Goal: Communication & Community: Connect with others

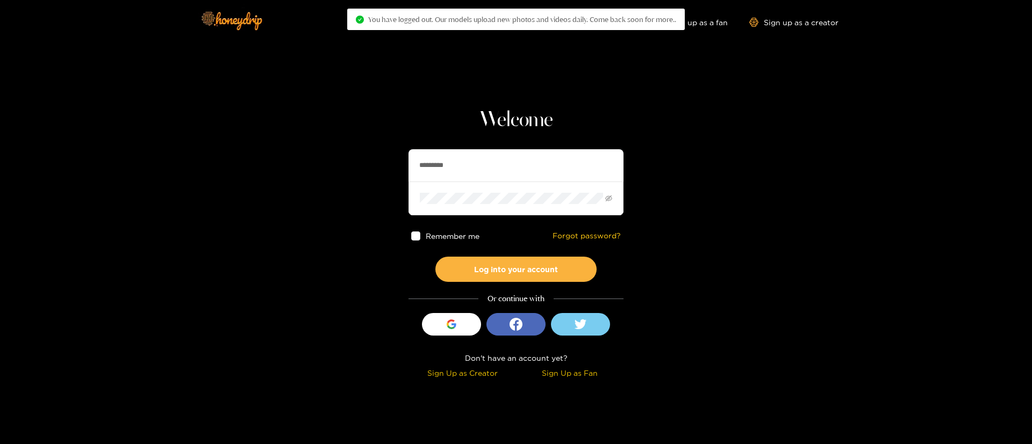
click at [506, 163] on input "*********" at bounding box center [515, 165] width 215 height 32
type input "*********"
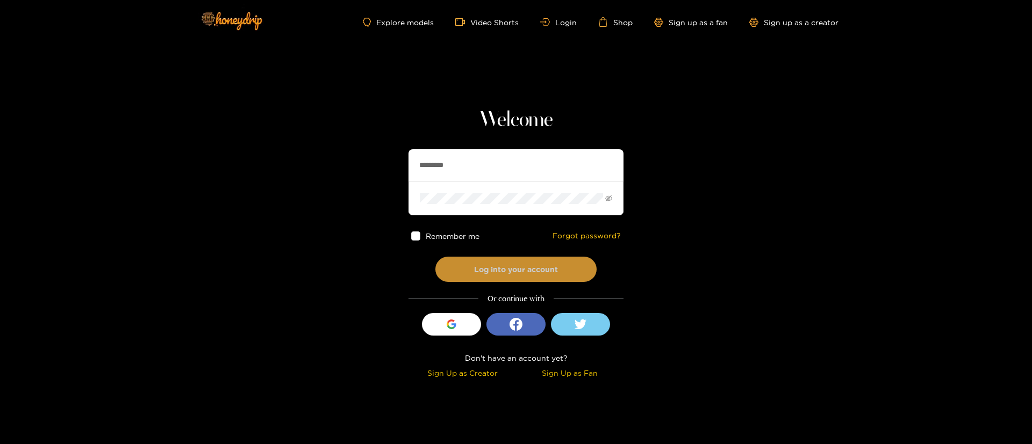
click at [527, 262] on button "Log into your account" at bounding box center [515, 269] width 161 height 25
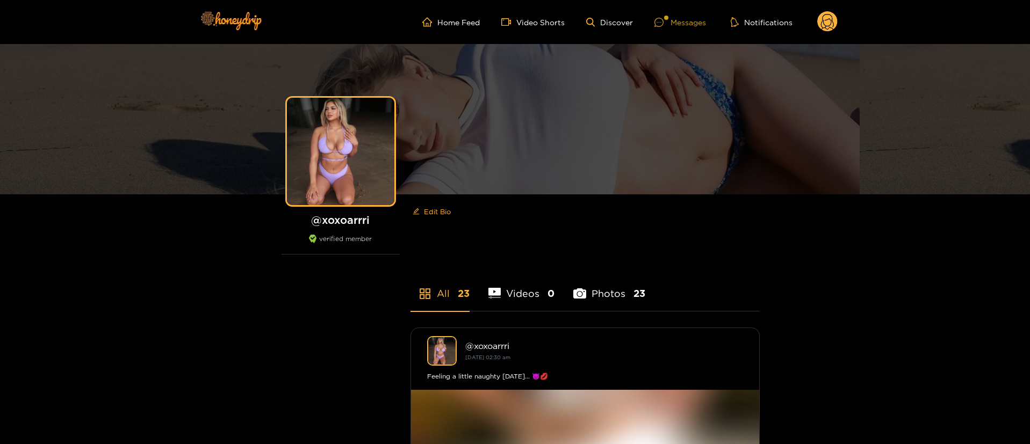
click at [683, 19] on div "Messages" at bounding box center [681, 22] width 52 height 12
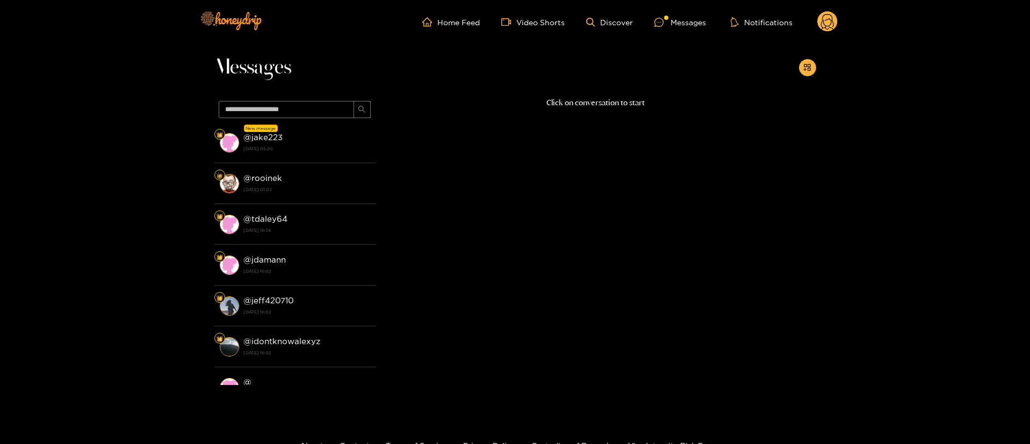
click at [305, 140] on div "@ jake223 [DATE] 05:20" at bounding box center [306, 143] width 127 height 24
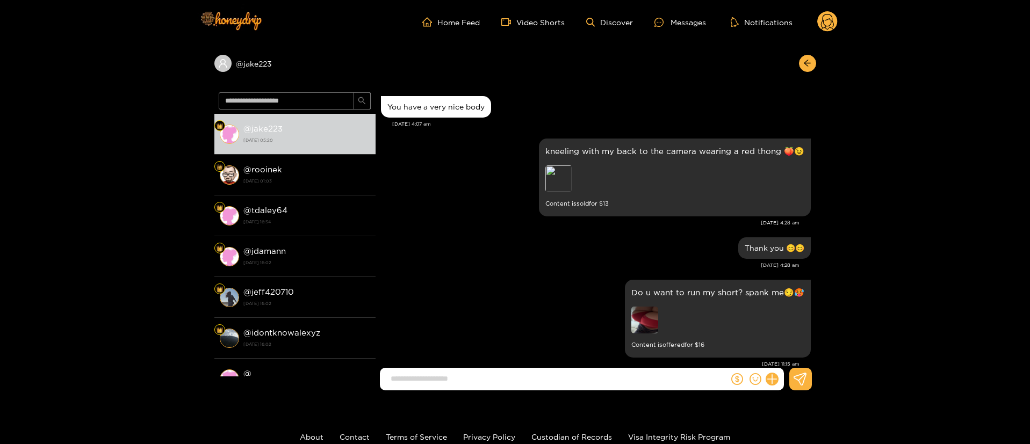
scroll to position [1569, 0]
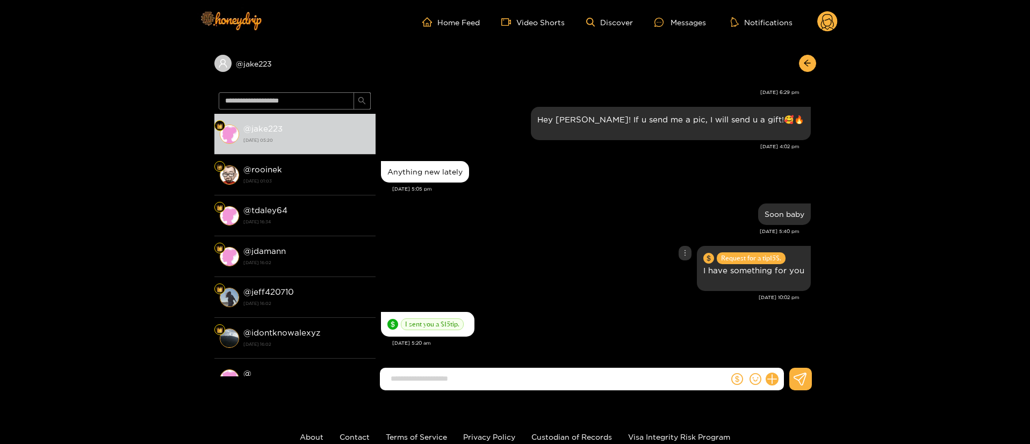
click at [521, 262] on div "Request for a tip 15 $. I have something for you" at bounding box center [596, 268] width 430 height 51
click at [603, 275] on div "Request for a tip 15 $. I have something for you" at bounding box center [596, 268] width 430 height 51
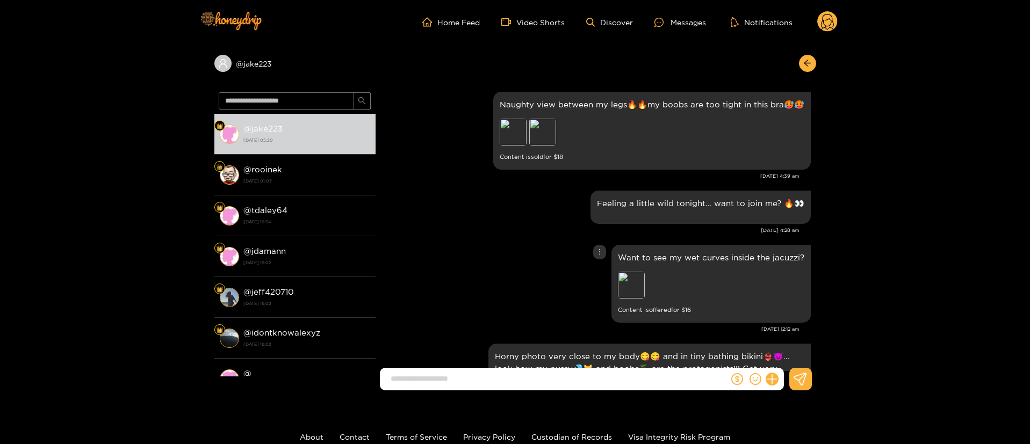
scroll to position [441, 0]
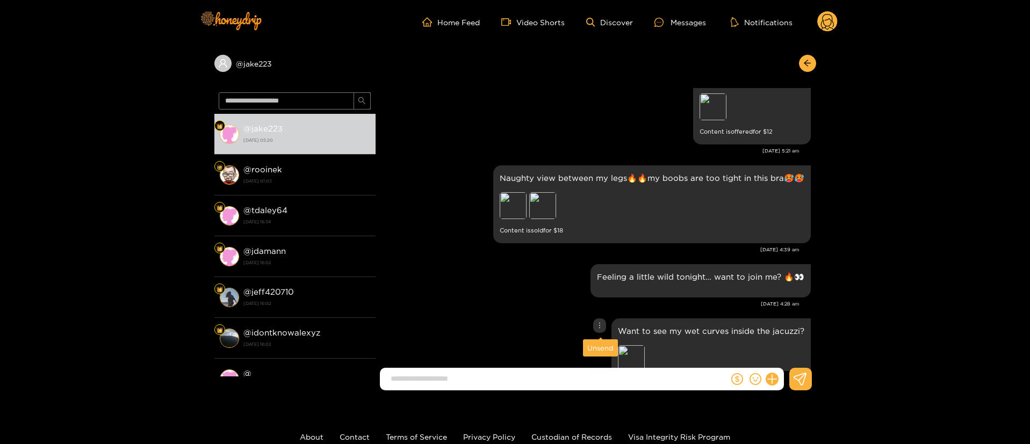
click at [602, 328] on icon "more" at bounding box center [600, 326] width 8 height 8
click at [602, 349] on div "Unsend" at bounding box center [600, 348] width 26 height 11
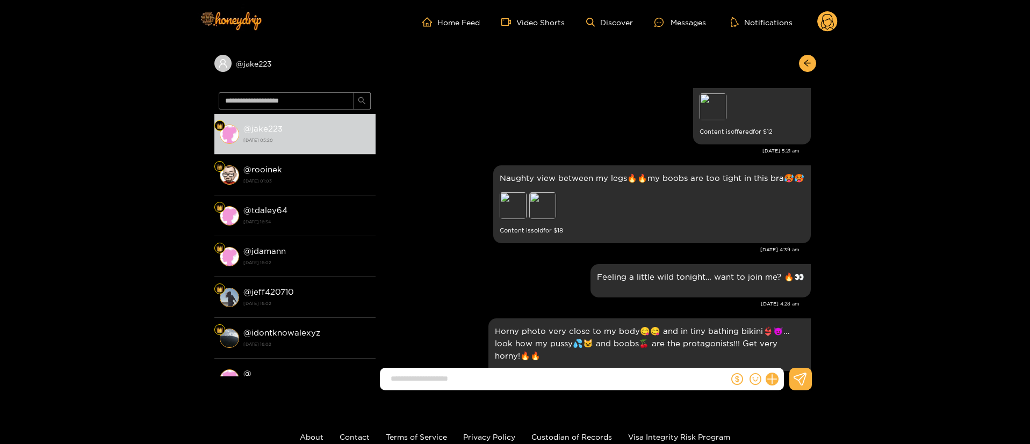
scroll to position [1470, 0]
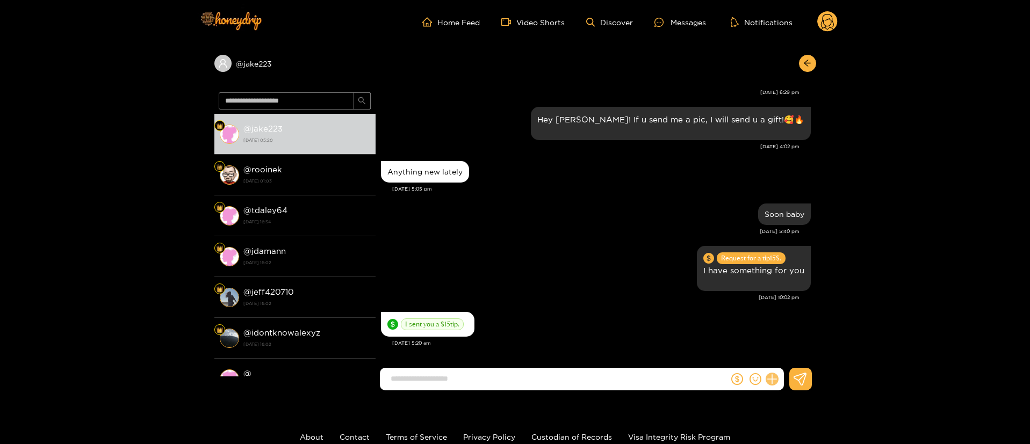
click at [772, 380] on icon at bounding box center [772, 379] width 12 height 12
click at [795, 352] on icon at bounding box center [792, 353] width 11 height 11
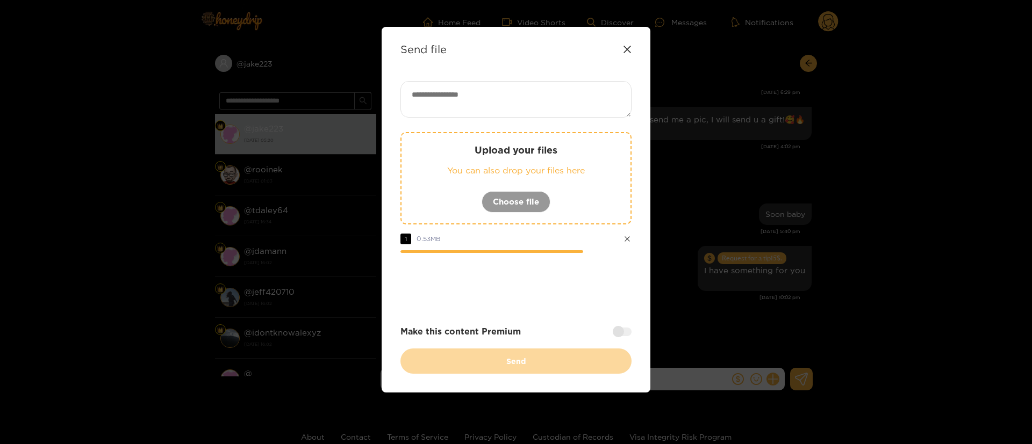
click at [531, 105] on textarea at bounding box center [515, 99] width 231 height 37
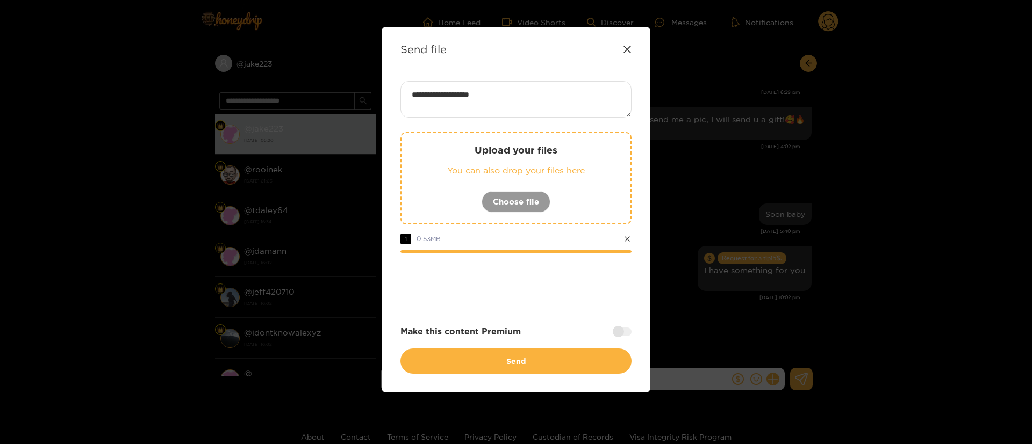
paste textarea "****"
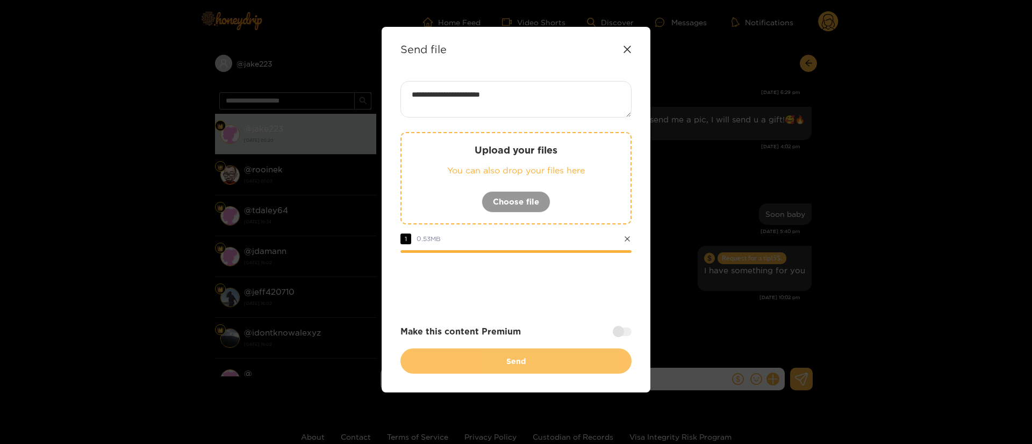
type textarea "**********"
click at [512, 367] on button "Send" at bounding box center [515, 361] width 231 height 25
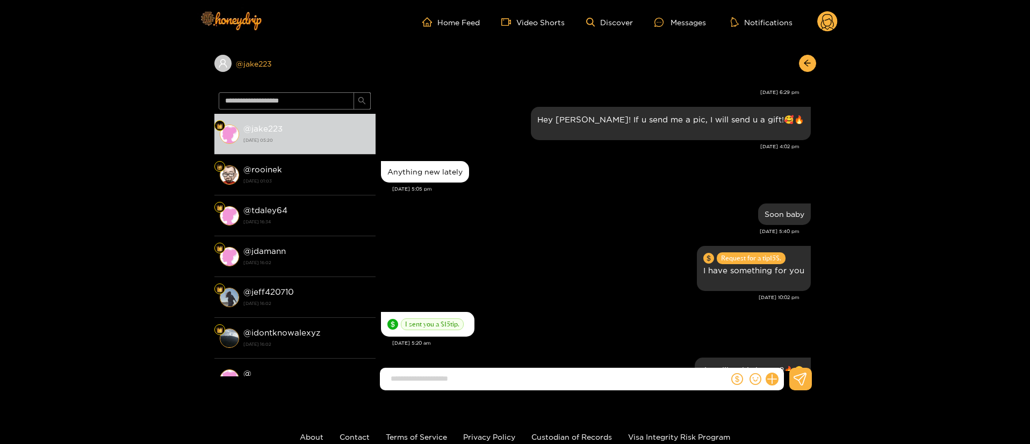
scroll to position [1554, 0]
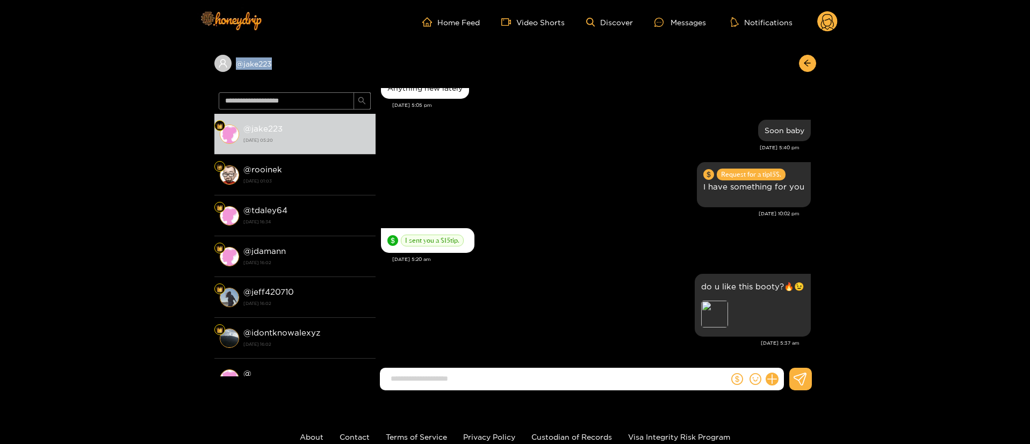
drag, startPoint x: 308, startPoint y: 60, endPoint x: 218, endPoint y: 71, distance: 91.0
click at [218, 71] on div "@ jake223" at bounding box center [294, 63] width 161 height 17
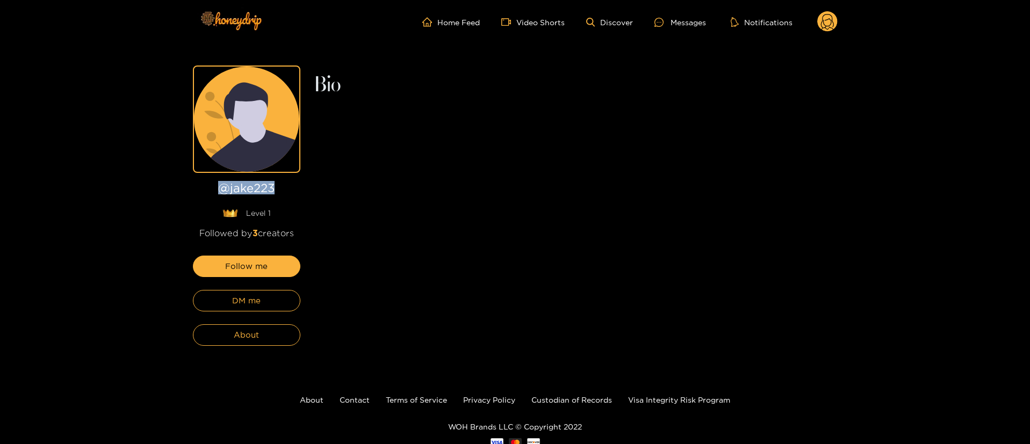
drag, startPoint x: 201, startPoint y: 199, endPoint x: 150, endPoint y: 202, distance: 50.6
click at [150, 202] on div "@ jake223 Level 1 Followed by 3 creators Follow me DM me About Bio" at bounding box center [515, 203] width 1030 height 318
copy h1 "@ jake223"
click at [823, 19] on circle at bounding box center [827, 21] width 20 height 20
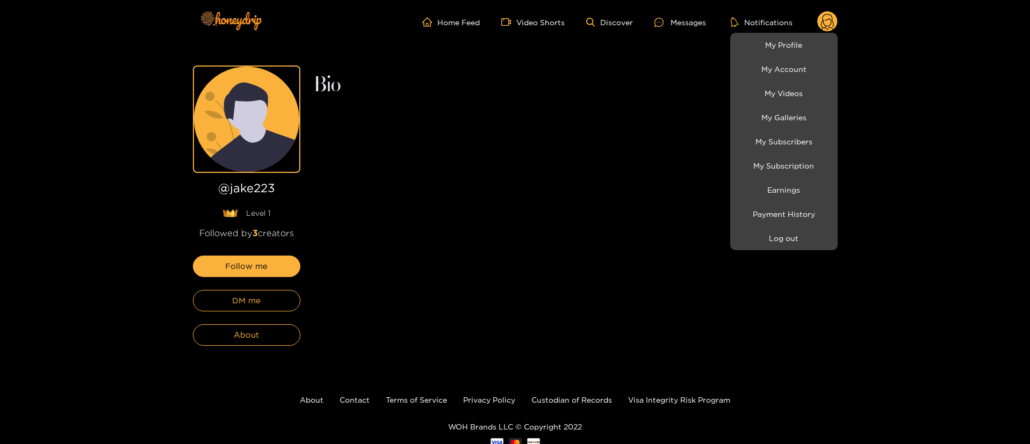
click at [265, 293] on div at bounding box center [515, 222] width 1030 height 444
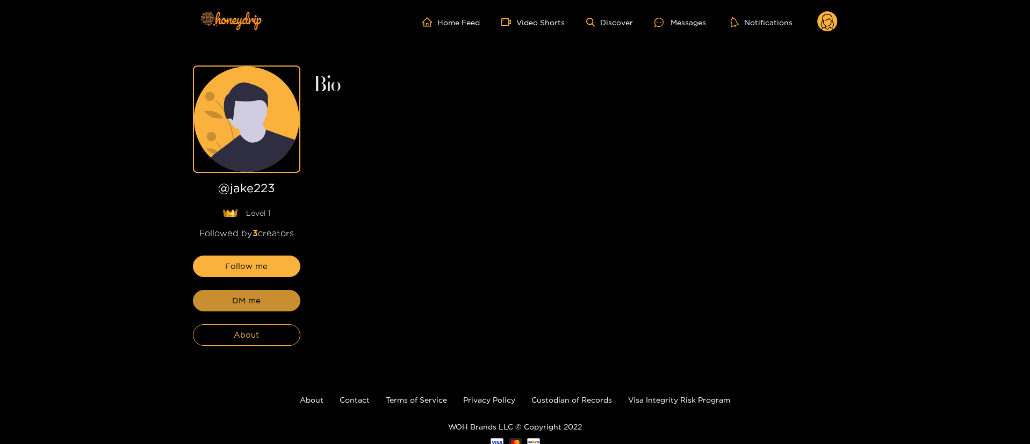
click at [245, 304] on span "DM me" at bounding box center [246, 300] width 28 height 13
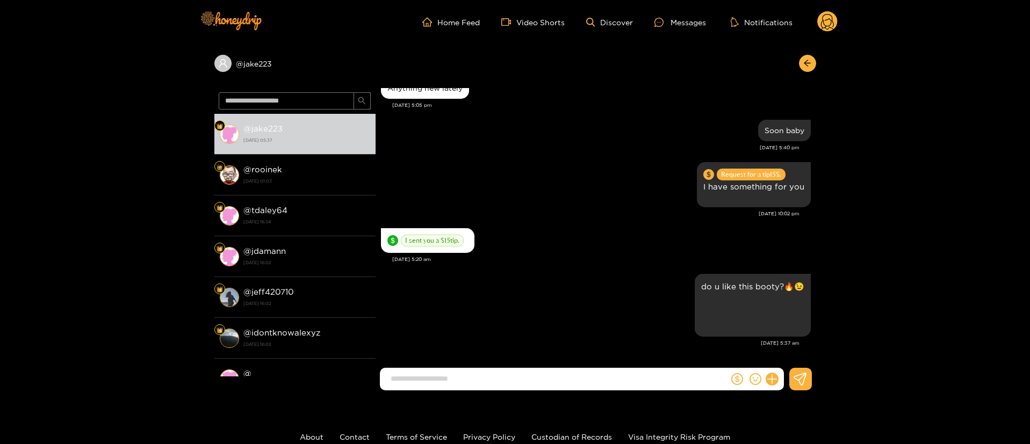
scroll to position [1554, 0]
click at [734, 372] on button at bounding box center [737, 379] width 16 height 16
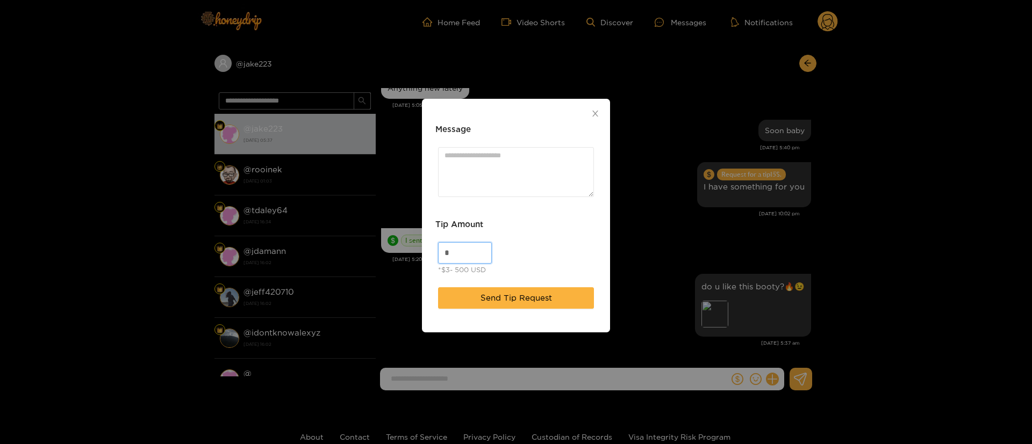
drag, startPoint x: 461, startPoint y: 253, endPoint x: 405, endPoint y: 241, distance: 56.7
click at [405, 241] on div "Message Tip Amount * *$3- 500 USD Send Tip Request" at bounding box center [516, 222] width 1032 height 444
type input "**"
click at [500, 175] on textarea "Message" at bounding box center [516, 172] width 156 height 50
paste textarea "*****"
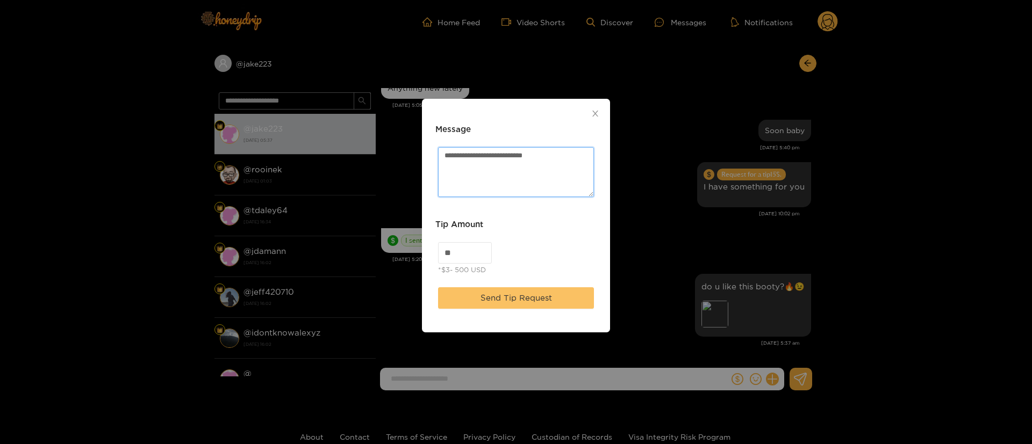
type textarea "**********"
click at [518, 299] on span "Send Tip Request" at bounding box center [515, 298] width 71 height 13
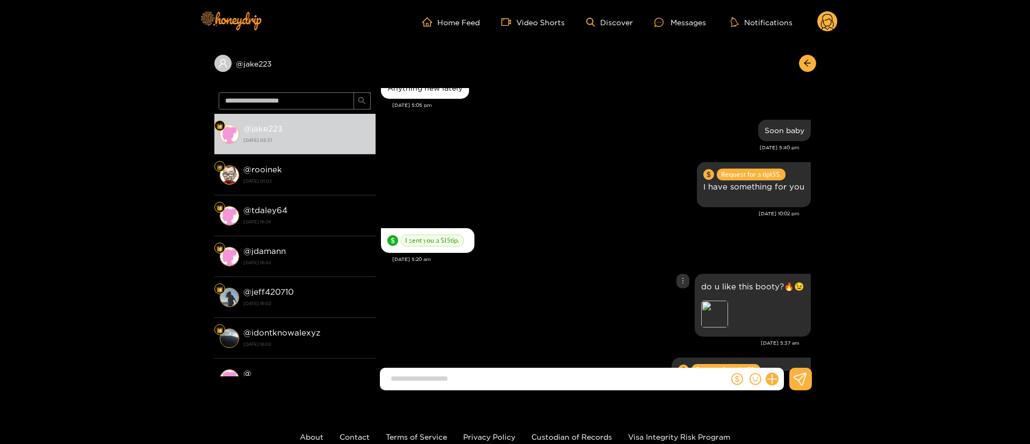
scroll to position [1620, 0]
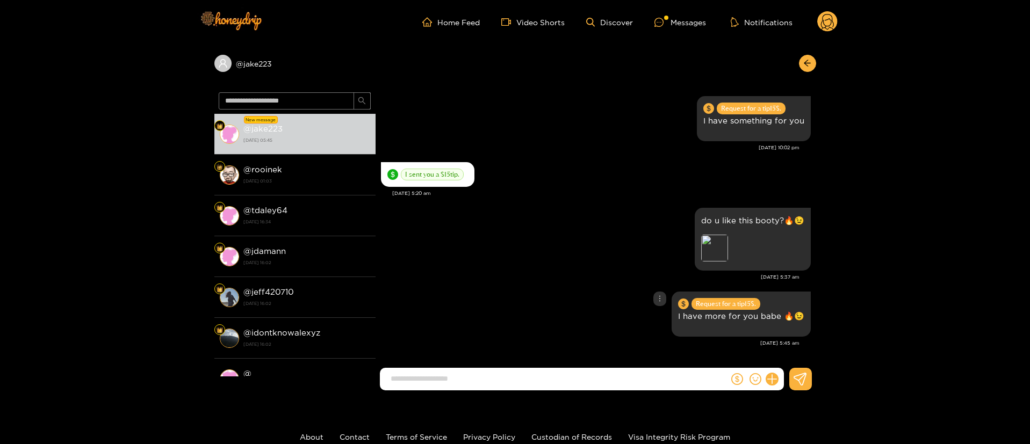
click at [548, 313] on div "Request for a tip 15 $. I have more for you babe 🔥😉" at bounding box center [596, 314] width 430 height 51
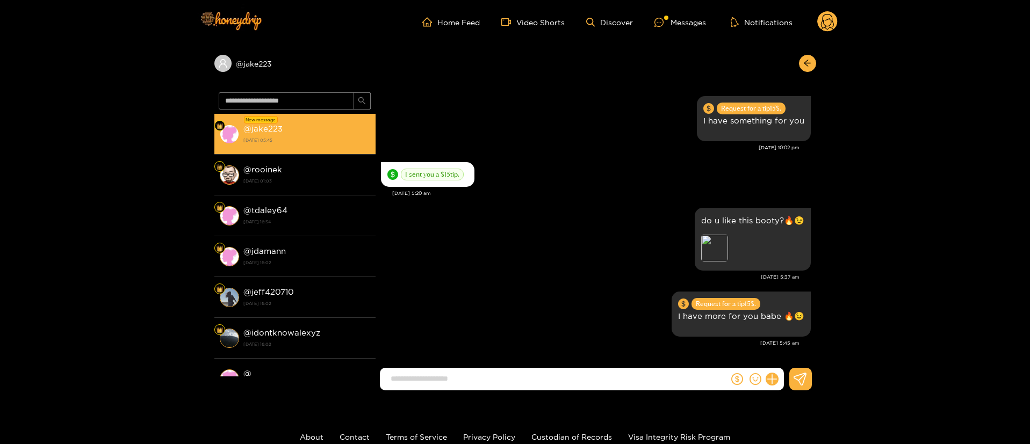
click at [281, 132] on strong "@ jake223" at bounding box center [262, 128] width 39 height 9
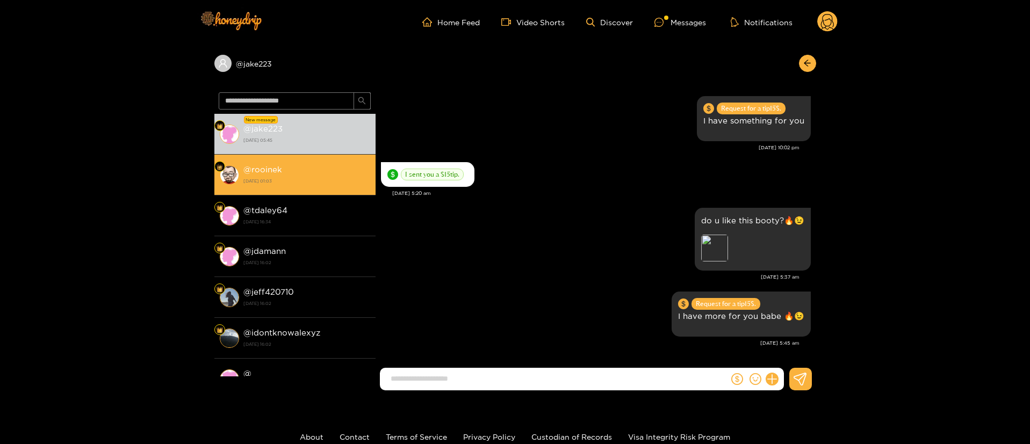
click at [279, 159] on li "@ rooinek 17 September 2025 01:03" at bounding box center [294, 175] width 161 height 41
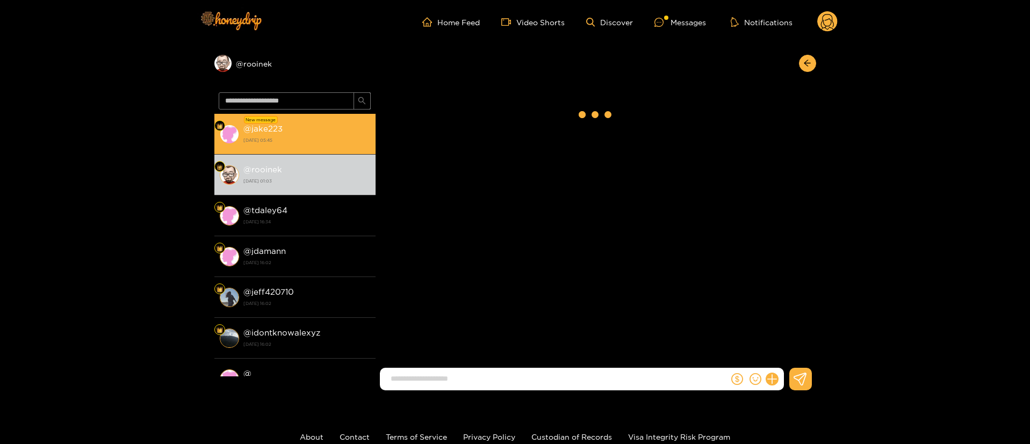
click at [288, 143] on strong "17 September 2025 05:45" at bounding box center [306, 140] width 127 height 10
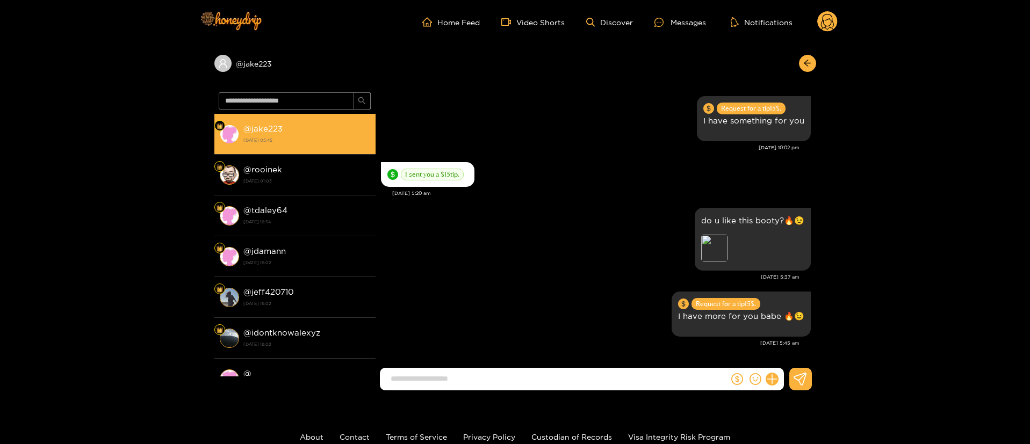
scroll to position [1578, 0]
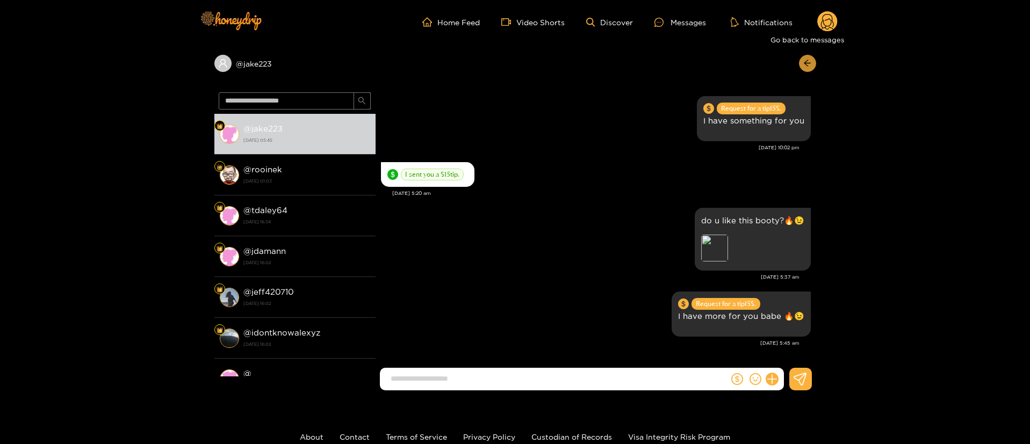
click at [807, 61] on icon "arrow-left" at bounding box center [807, 63] width 6 height 6
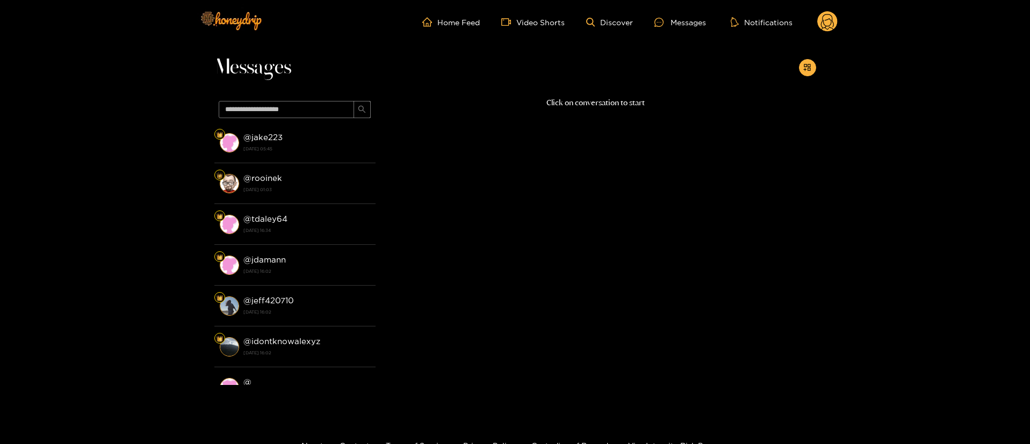
click at [830, 25] on icon at bounding box center [827, 23] width 13 height 19
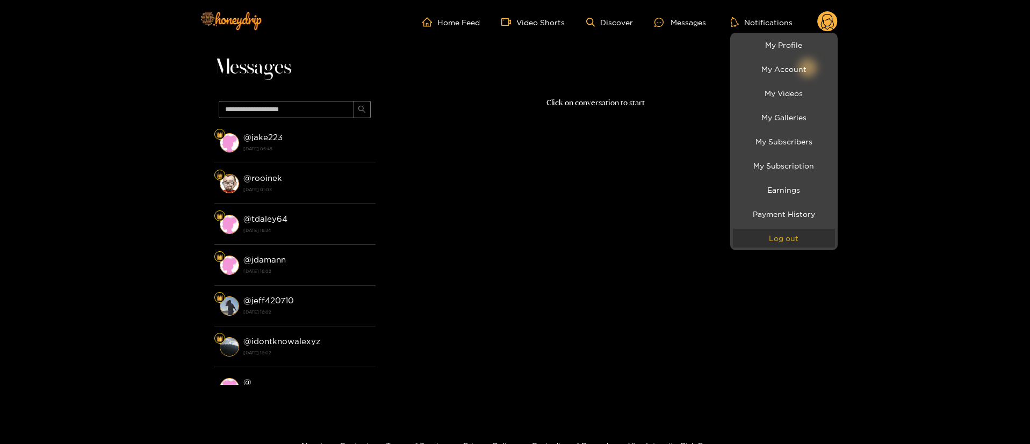
click at [770, 229] on button "Log out" at bounding box center [784, 238] width 102 height 19
